Goal: Information Seeking & Learning: Learn about a topic

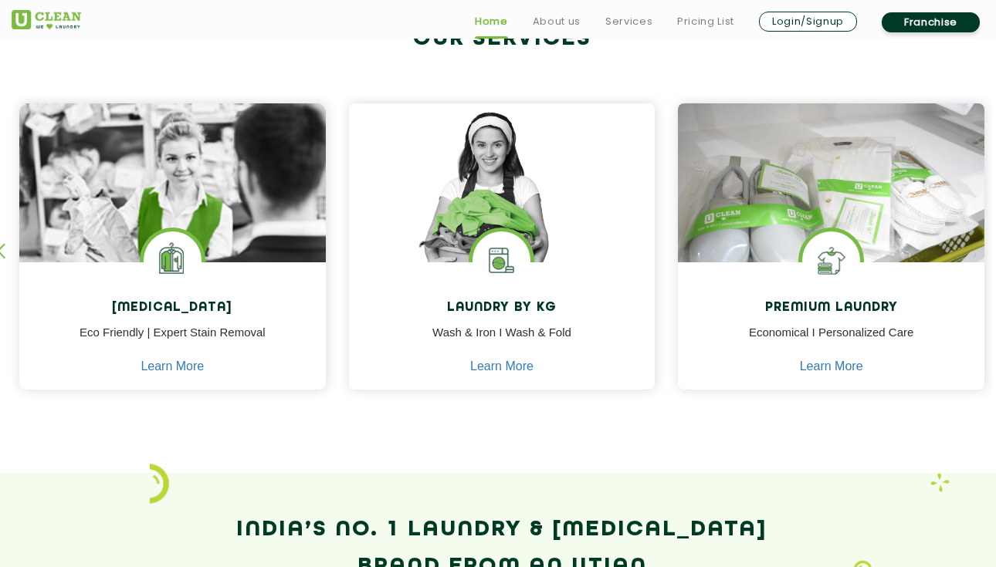
scroll to position [621, 0]
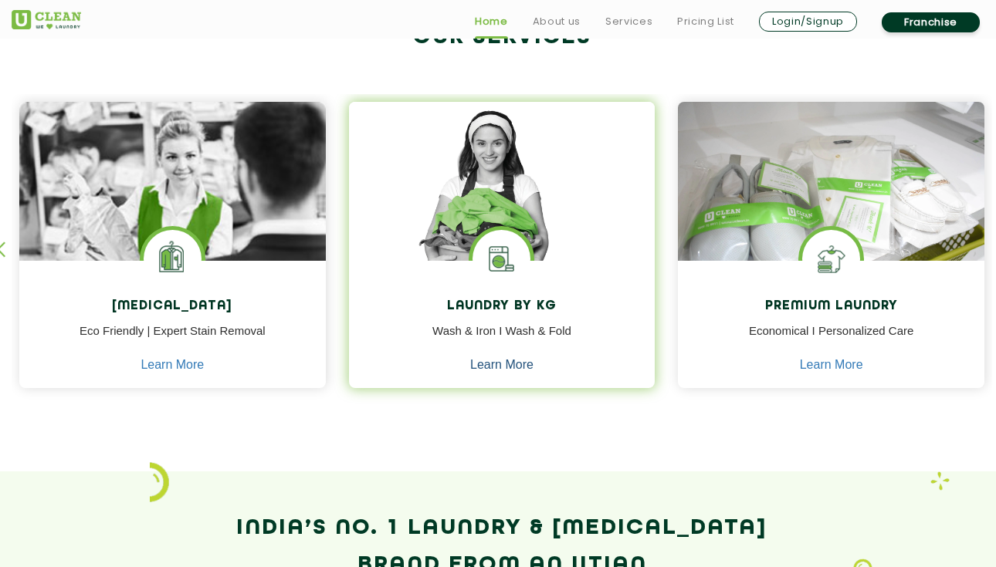
click at [496, 369] on link "Learn More" at bounding box center [501, 365] width 63 height 14
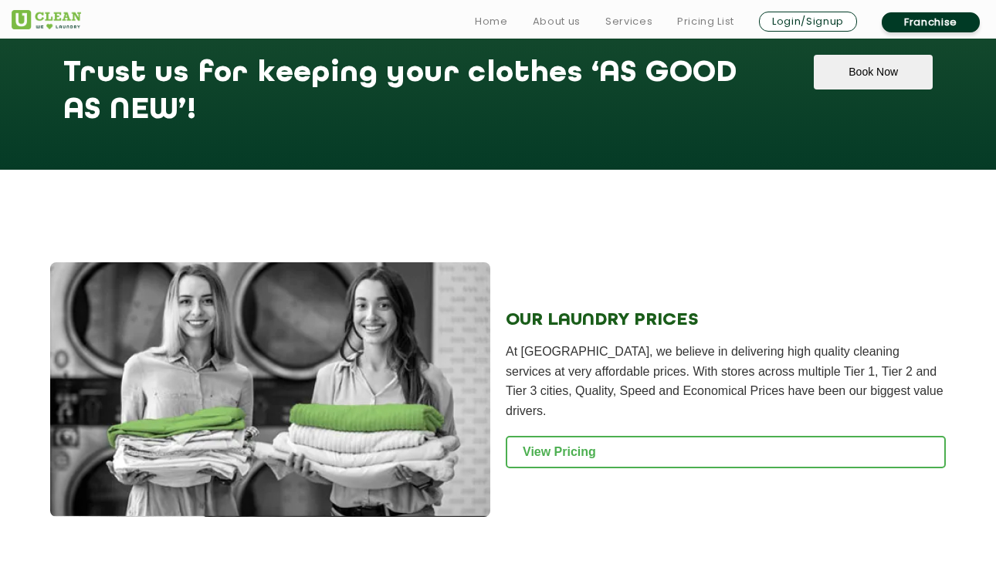
scroll to position [1887, 0]
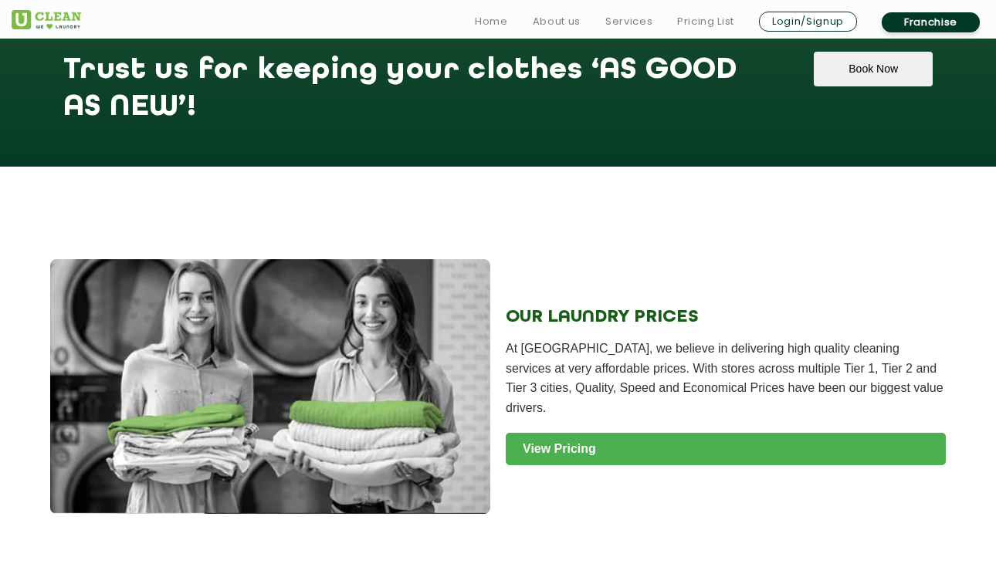
click at [550, 437] on link "View Pricing" at bounding box center [726, 449] width 440 height 32
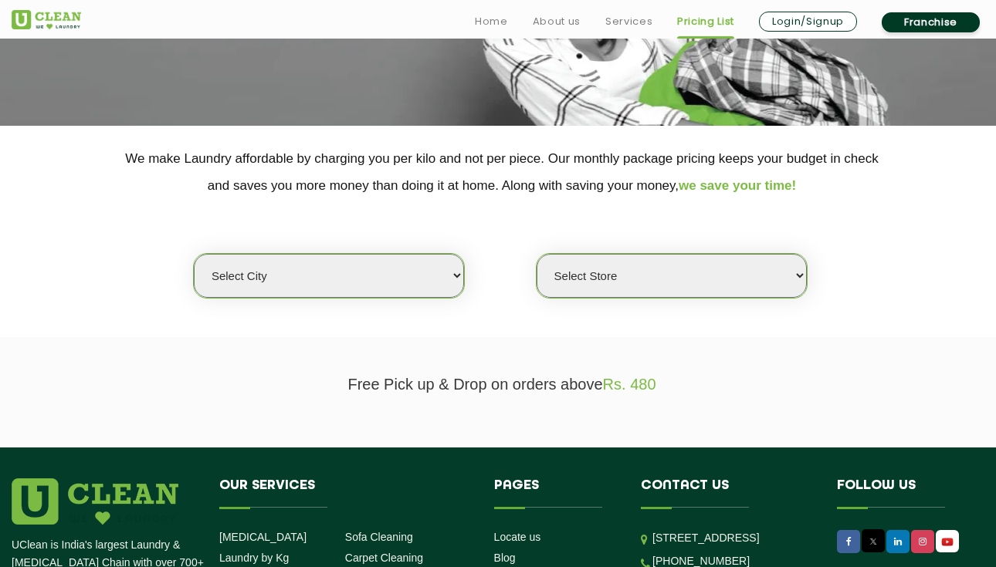
scroll to position [232, 0]
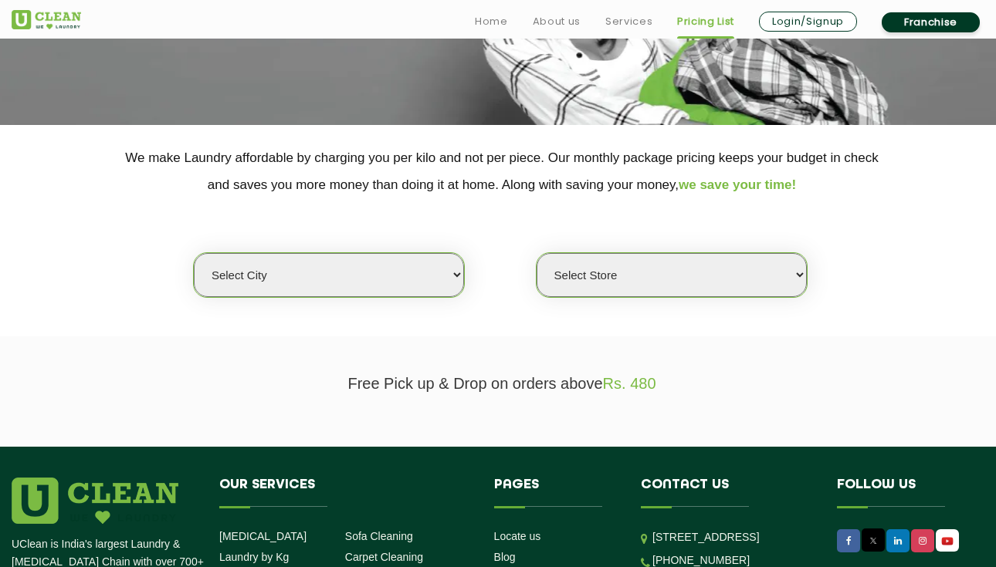
click at [455, 274] on select "Select city [GEOGRAPHIC_DATA] [GEOGRAPHIC_DATA] [GEOGRAPHIC_DATA] [GEOGRAPHIC_D…" at bounding box center [329, 275] width 270 height 44
select select "6"
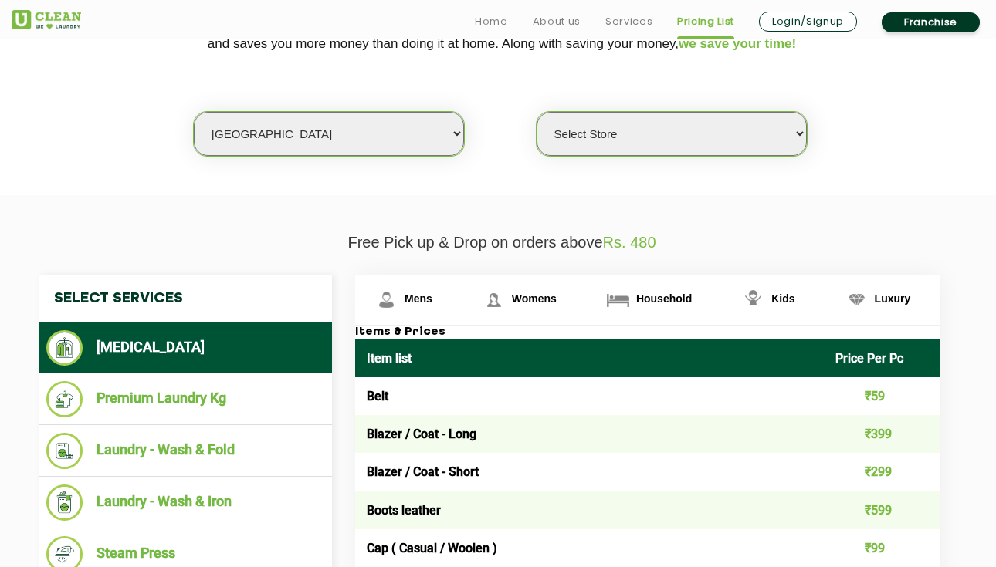
scroll to position [381, 0]
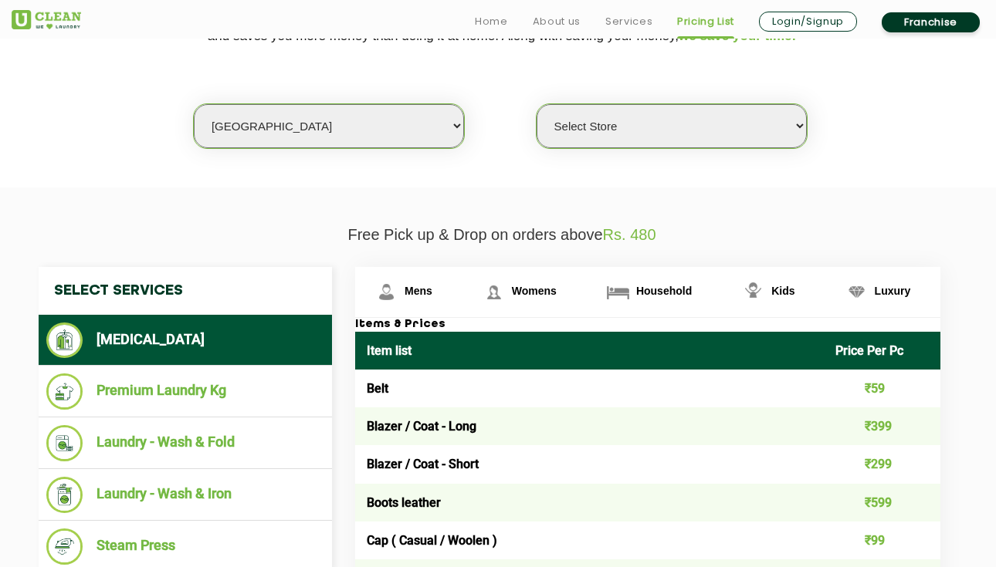
click at [791, 128] on select "Select Store [GEOGRAPHIC_DATA] [GEOGRAPHIC_DATA] UClean KR [GEOGRAPHIC_DATA] [G…" at bounding box center [672, 126] width 270 height 44
select select "413"
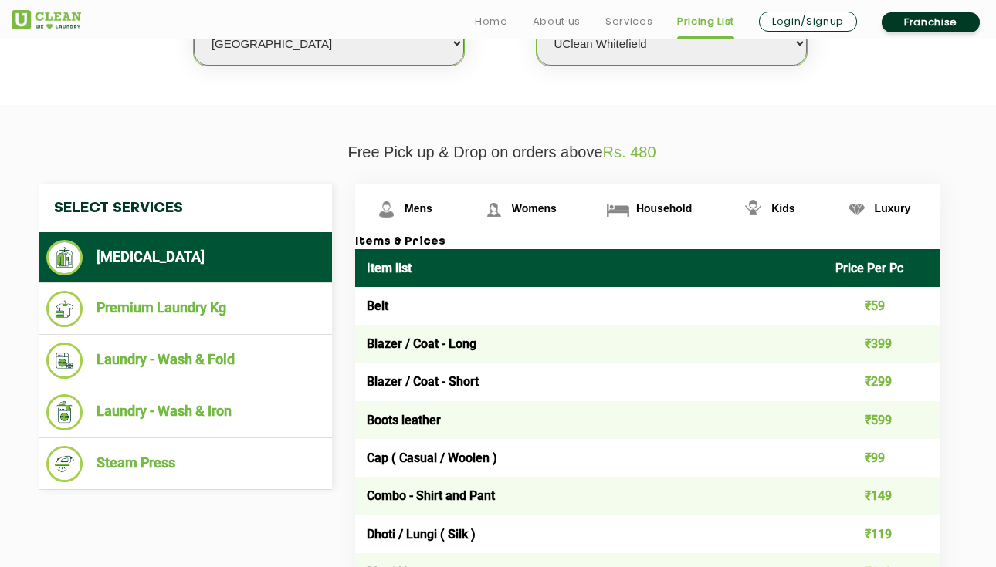
scroll to position [493, 0]
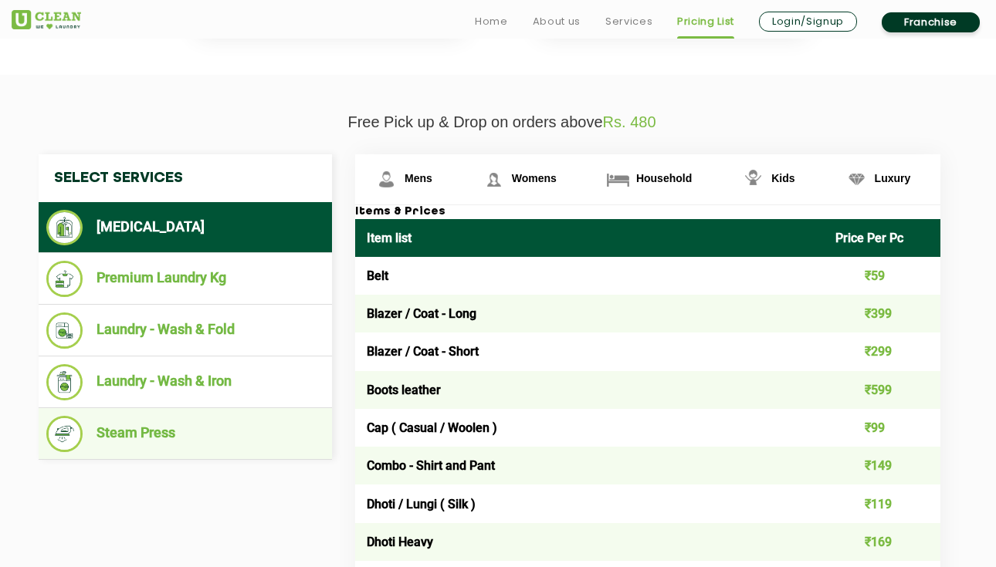
click at [156, 439] on li "Steam Press" at bounding box center [185, 434] width 278 height 36
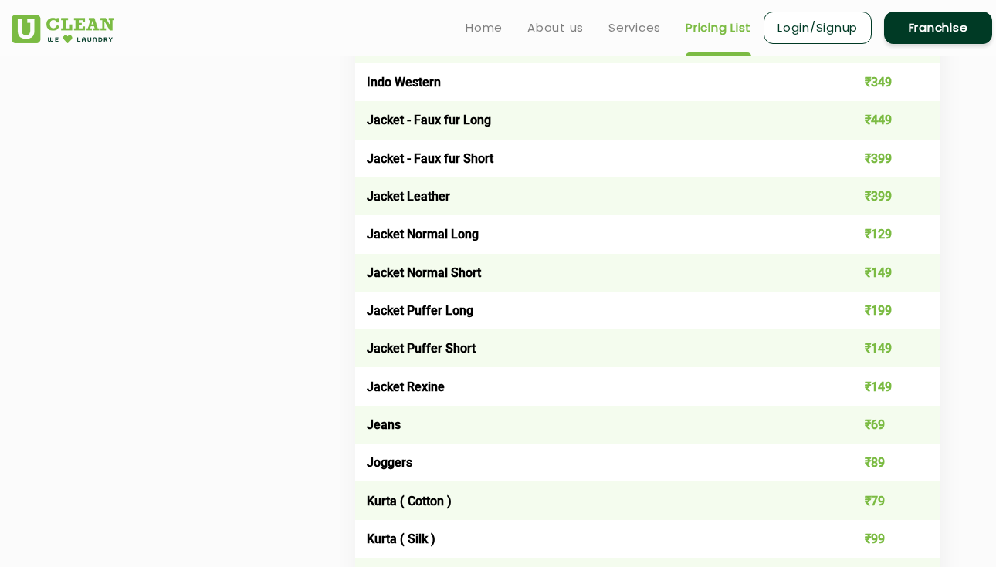
scroll to position [976, 0]
